Goal: Check status: Check status

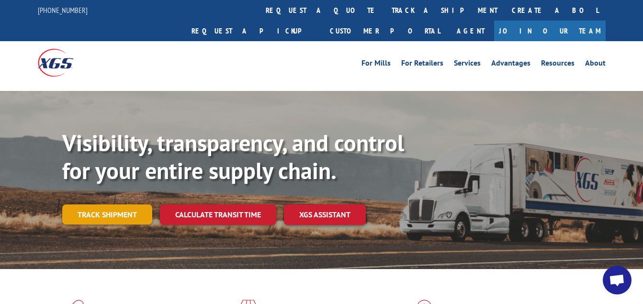
click at [135, 204] on link "Track shipment" at bounding box center [107, 214] width 90 height 20
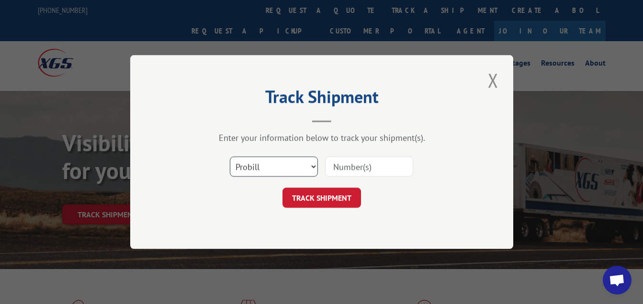
click at [311, 165] on select "Select category... Probill BOL PO" at bounding box center [274, 166] width 88 height 20
select select "po"
click at [230, 156] on select "Select category... Probill BOL PO" at bounding box center [274, 166] width 88 height 20
click at [263, 165] on select "Select category... Probill BOL PO" at bounding box center [274, 166] width 88 height 20
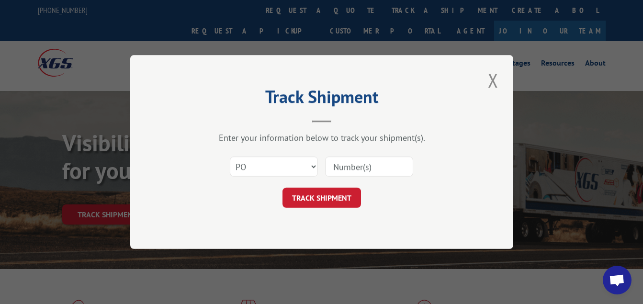
click at [337, 168] on input at bounding box center [369, 166] width 88 height 20
type input "4985"
click at [325, 196] on button "TRACK SHIPMENT" at bounding box center [321, 198] width 78 height 20
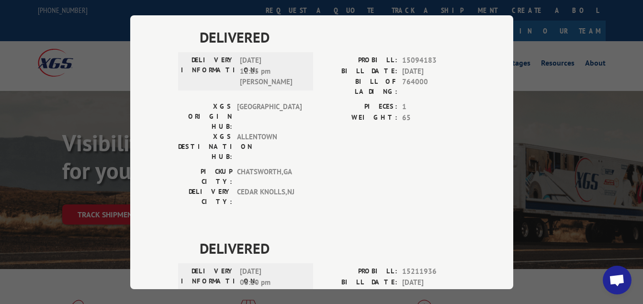
scroll to position [2062, 0]
